Goal: Task Accomplishment & Management: Manage account settings

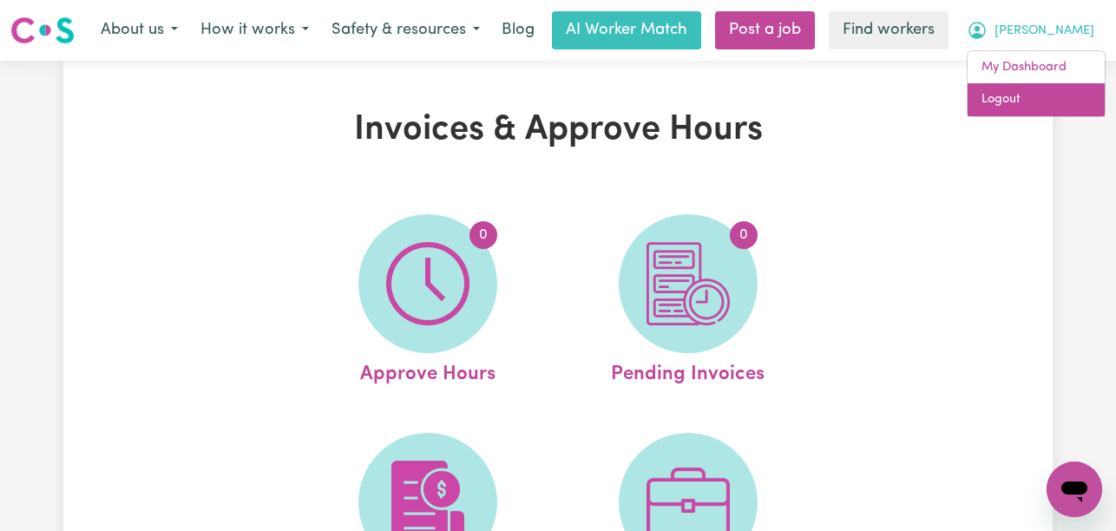
click at [1039, 99] on link "Logout" at bounding box center [1035, 99] width 137 height 33
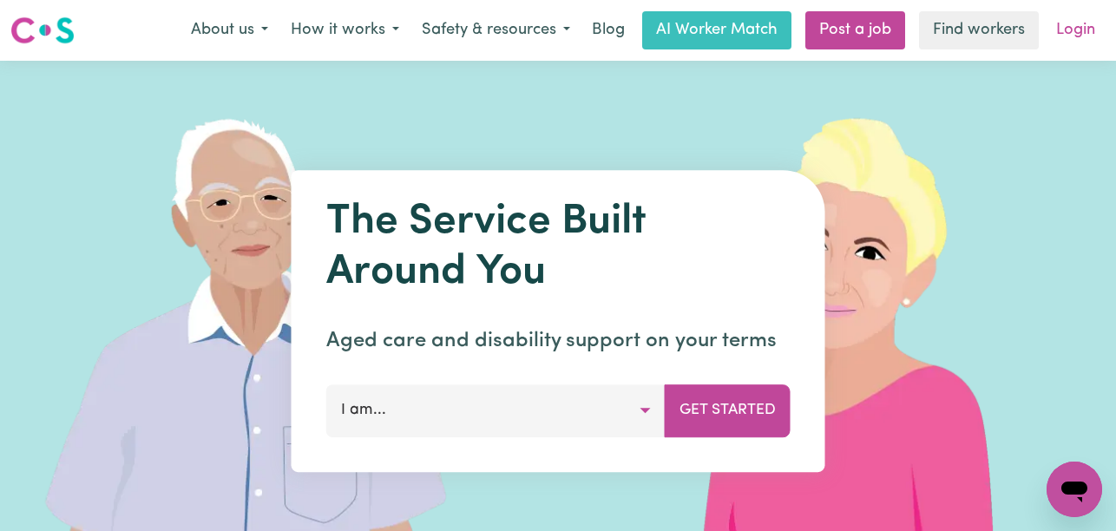
click at [1081, 39] on link "Login" at bounding box center [1075, 30] width 60 height 38
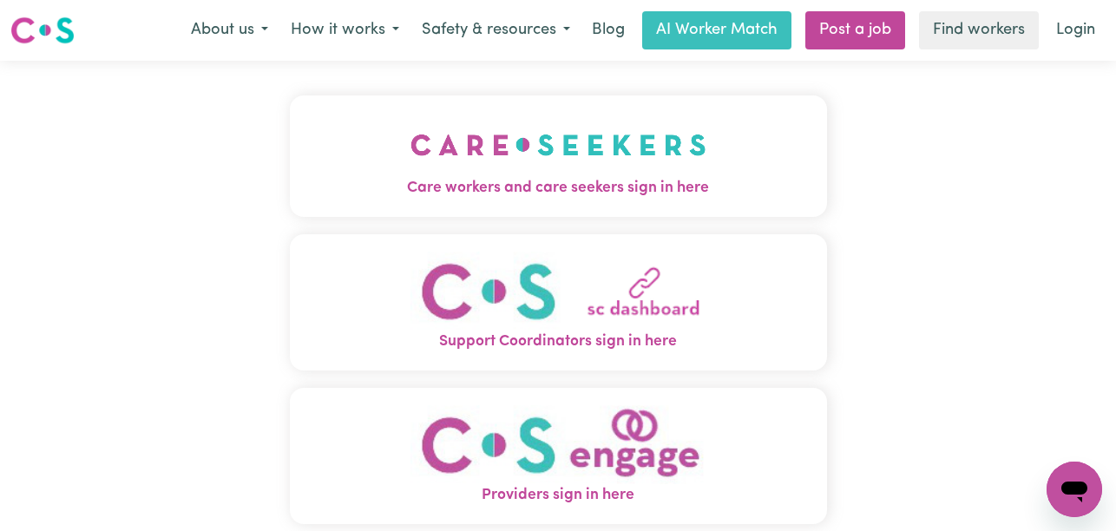
click at [410, 131] on img "Care workers and care seekers sign in here" at bounding box center [558, 145] width 296 height 64
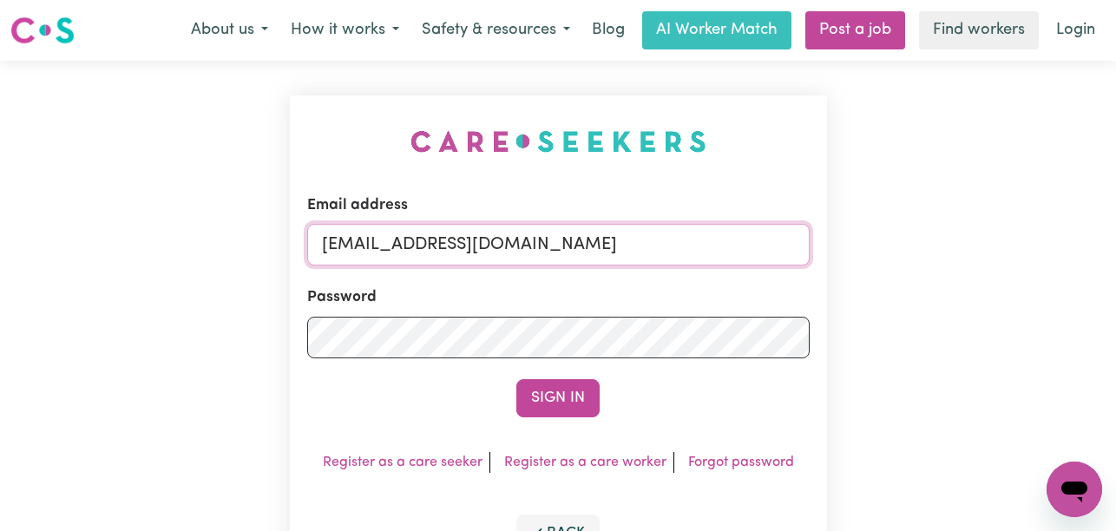
drag, startPoint x: 777, startPoint y: 242, endPoint x: 411, endPoint y: 252, distance: 366.2
click at [411, 252] on input "[EMAIL_ADDRESS][DOMAIN_NAME]" at bounding box center [558, 245] width 502 height 42
paste input "GilbertThomasV"
type input "[EMAIL_ADDRESS][DOMAIN_NAME]"
click at [516, 379] on button "Sign In" at bounding box center [557, 398] width 83 height 38
